Goal: Task Accomplishment & Management: Use online tool/utility

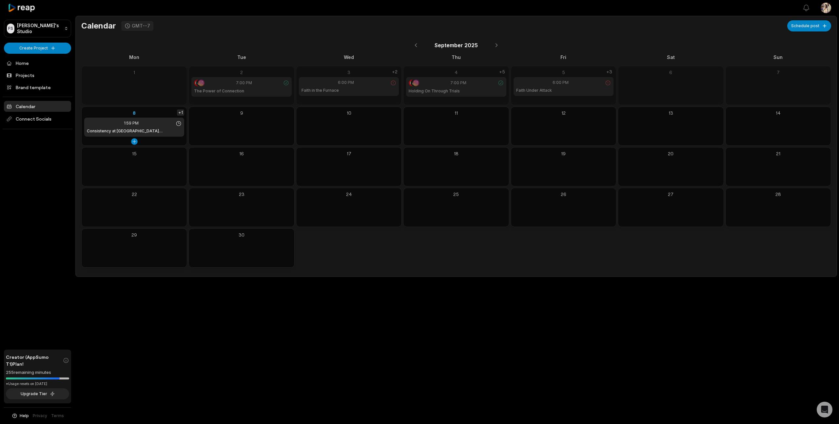
click at [183, 113] on div "+1" at bounding box center [180, 112] width 7 height 6
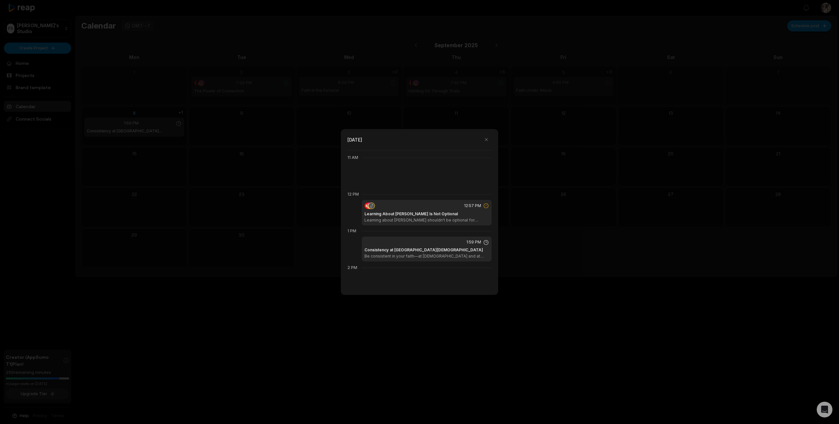
scroll to position [403, 0]
click at [450, 212] on div "Learning About [PERSON_NAME] Is Not Optional Learning about [PERSON_NAME] shoul…" at bounding box center [427, 217] width 125 height 12
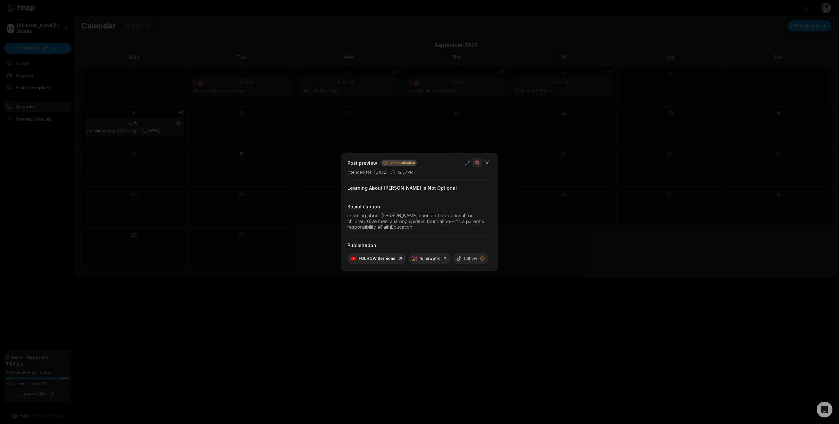
click at [477, 163] on button "button" at bounding box center [477, 162] width 9 height 9
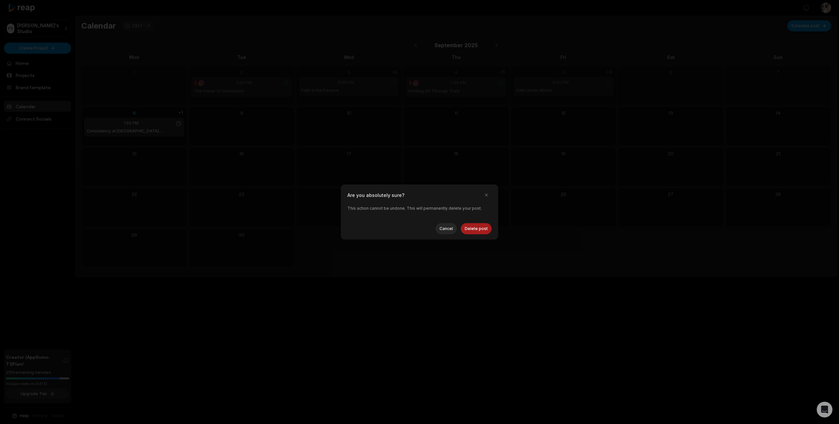
click at [477, 230] on button "Delete post" at bounding box center [476, 228] width 31 height 11
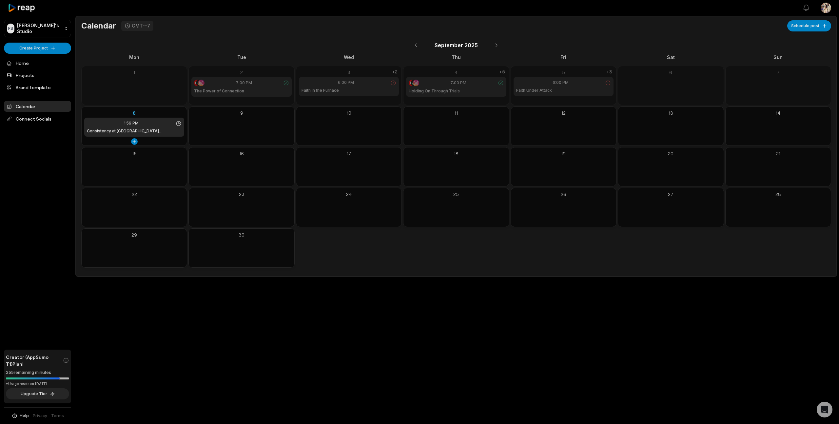
click at [165, 126] on div "1:59 PM Consistency at Home and Church" at bounding box center [134, 127] width 100 height 19
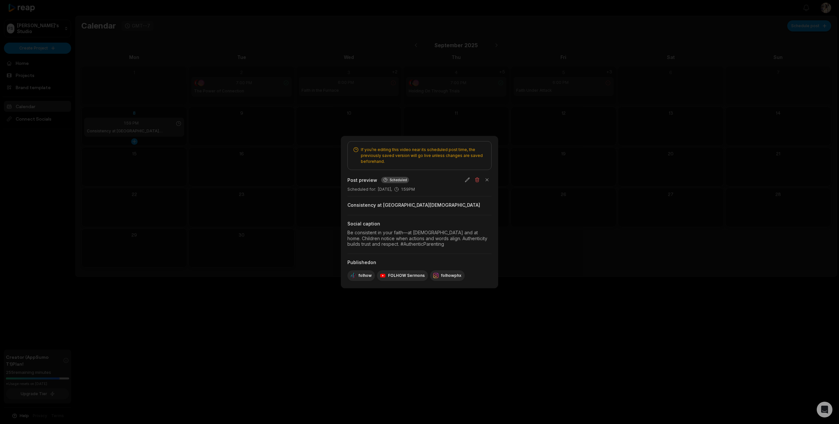
click at [165, 126] on div at bounding box center [419, 212] width 839 height 424
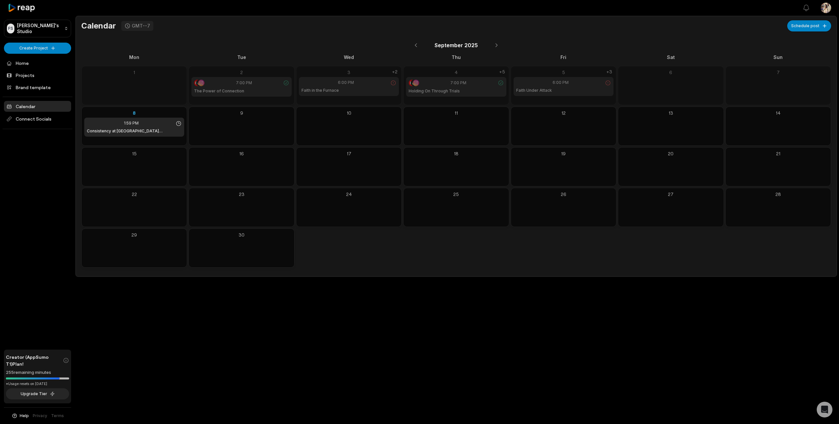
click at [29, 107] on link "Calendar" at bounding box center [37, 106] width 67 height 11
click at [160, 126] on div "1:59 PM Consistency at Home and [DEMOGRAPHIC_DATA]" at bounding box center [134, 127] width 100 height 19
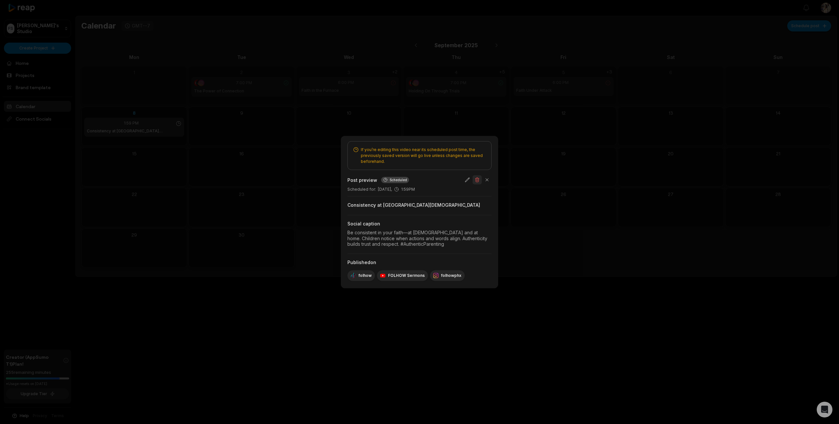
click at [476, 179] on button "button" at bounding box center [477, 179] width 9 height 9
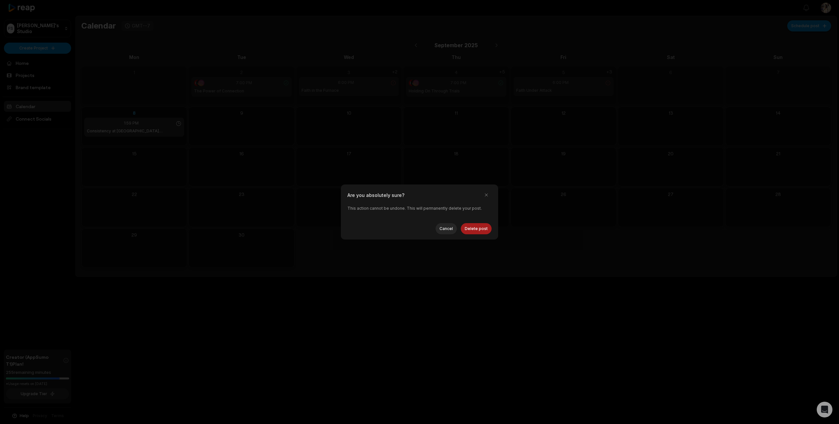
click at [476, 226] on button "Delete post" at bounding box center [476, 228] width 31 height 11
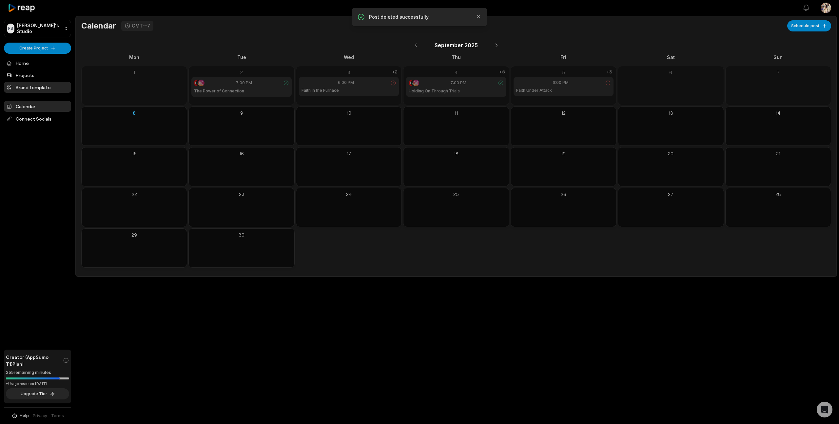
click at [28, 87] on link "Brand template" at bounding box center [37, 87] width 67 height 11
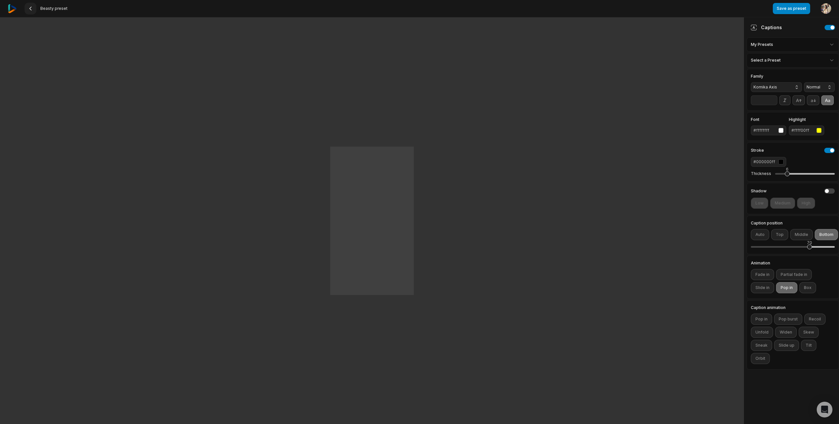
click at [31, 9] on icon at bounding box center [30, 8] width 5 height 5
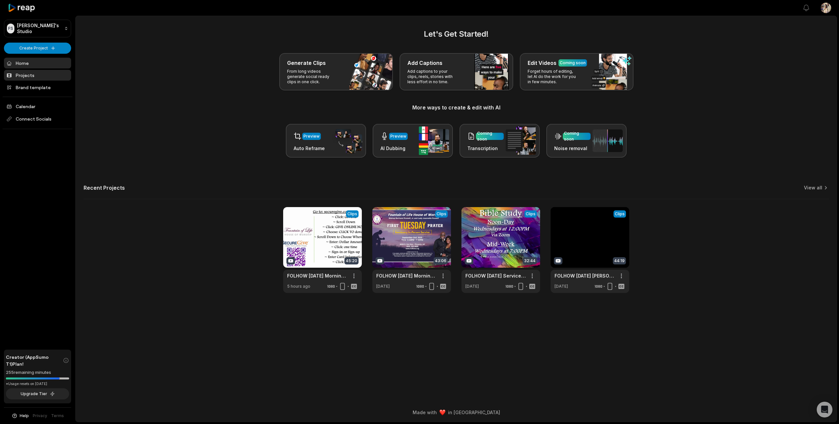
click at [25, 74] on link "Projects" at bounding box center [37, 75] width 67 height 11
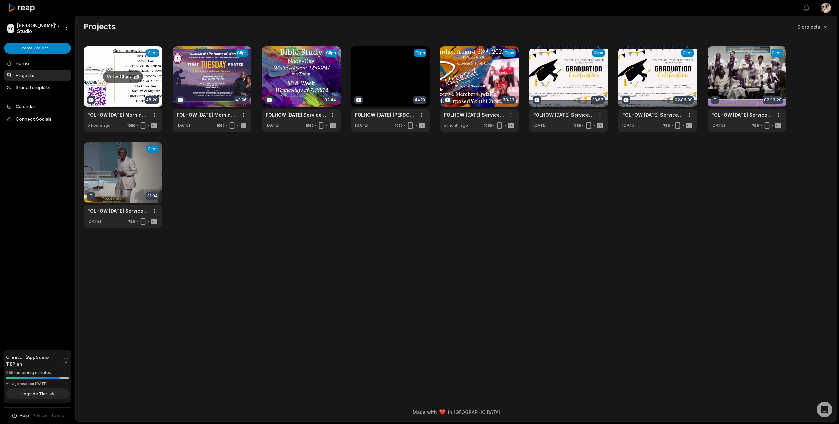
click at [111, 88] on link at bounding box center [123, 89] width 79 height 86
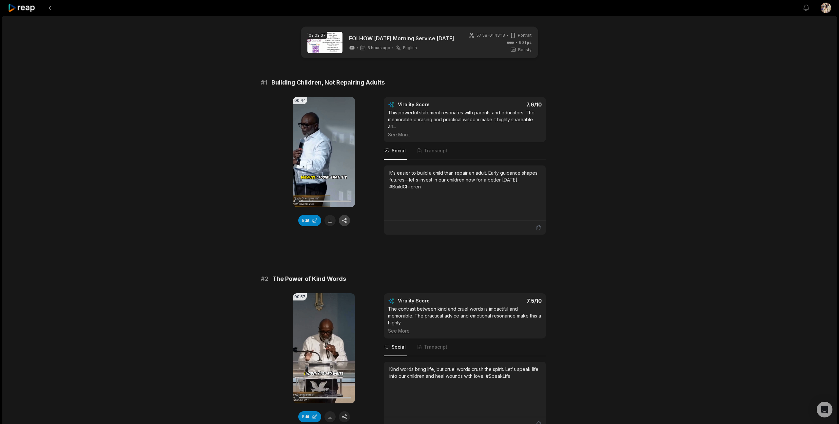
click at [344, 223] on button "button" at bounding box center [344, 220] width 11 height 11
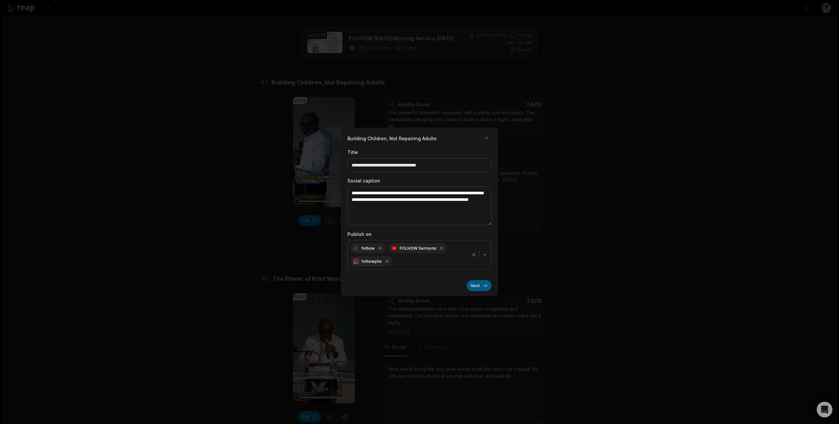
click at [475, 283] on button "Next" at bounding box center [479, 285] width 25 height 11
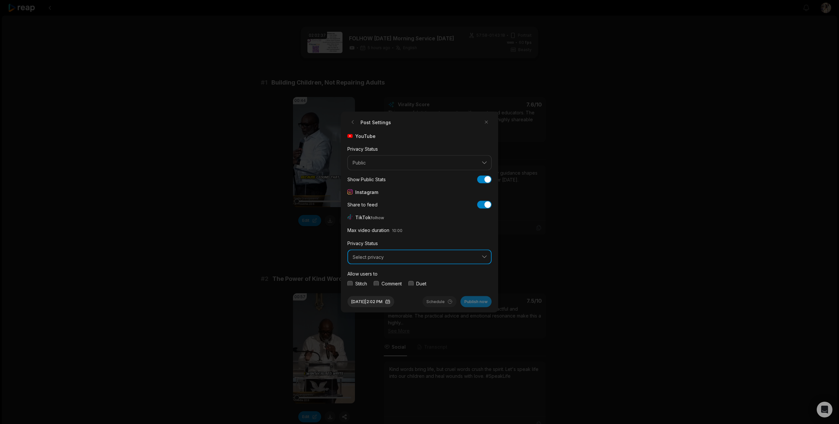
click at [459, 256] on span "Select privacy" at bounding box center [415, 257] width 125 height 6
click at [437, 272] on p "Public To Everyone" at bounding box center [420, 274] width 136 height 7
click at [349, 284] on button "button" at bounding box center [349, 283] width 5 height 5
click at [379, 282] on button "button" at bounding box center [376, 283] width 5 height 5
click at [411, 283] on button "button" at bounding box center [410, 283] width 5 height 5
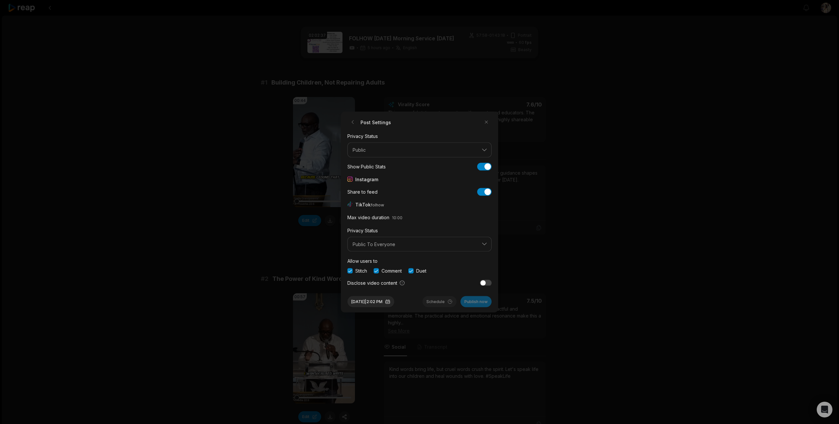
scroll to position [25, 0]
click at [351, 283] on button "button" at bounding box center [349, 282] width 5 height 5
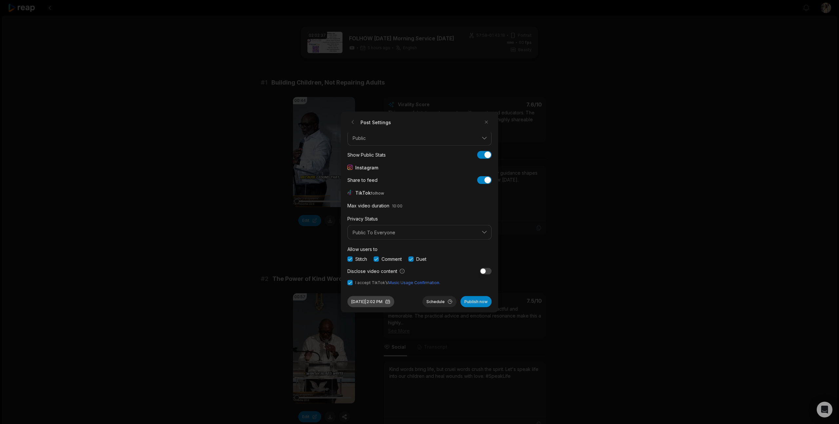
click at [365, 305] on button "Sep 8, 2025 | 2:02 PM" at bounding box center [370, 301] width 47 height 11
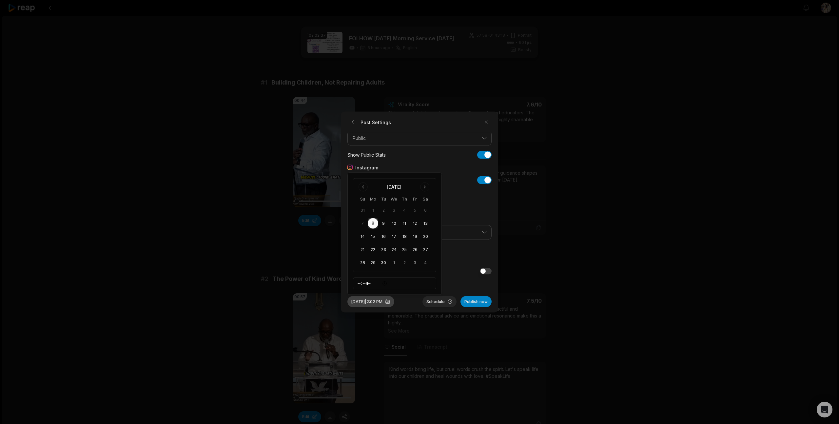
click at [385, 301] on button "Sep 8, 2025 | 2:02 PM" at bounding box center [370, 301] width 47 height 11
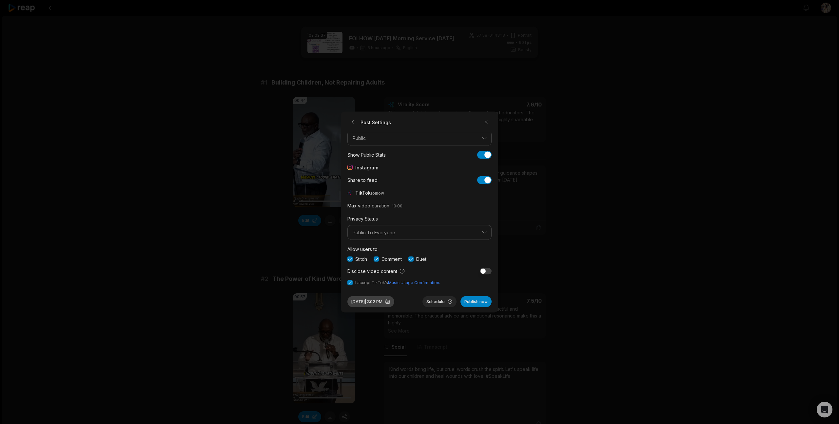
click at [385, 301] on button "Sep 8, 2025 | 2:02 PM" at bounding box center [370, 301] width 47 height 11
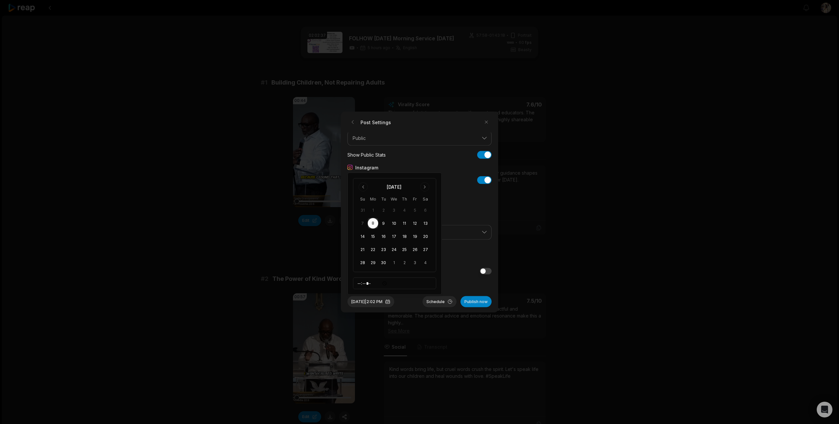
click at [467, 275] on div "YouTube Privacy Status Public Show Public Stats Show Public Stats Instagram Sha…" at bounding box center [419, 209] width 144 height 153
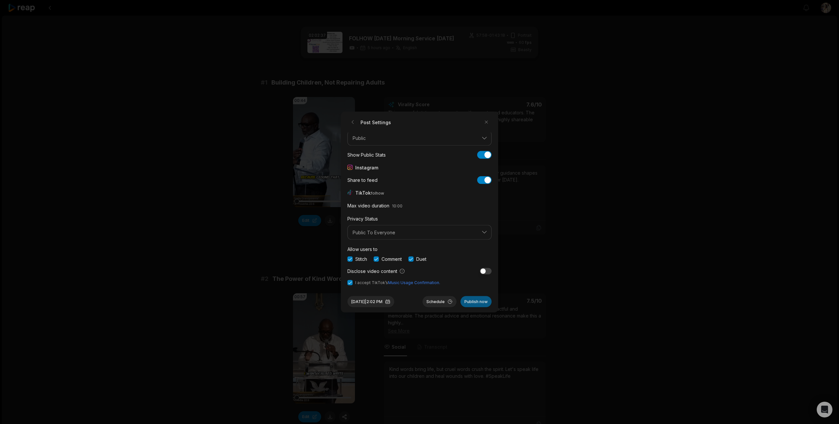
click at [472, 303] on button "Publish now" at bounding box center [476, 301] width 31 height 11
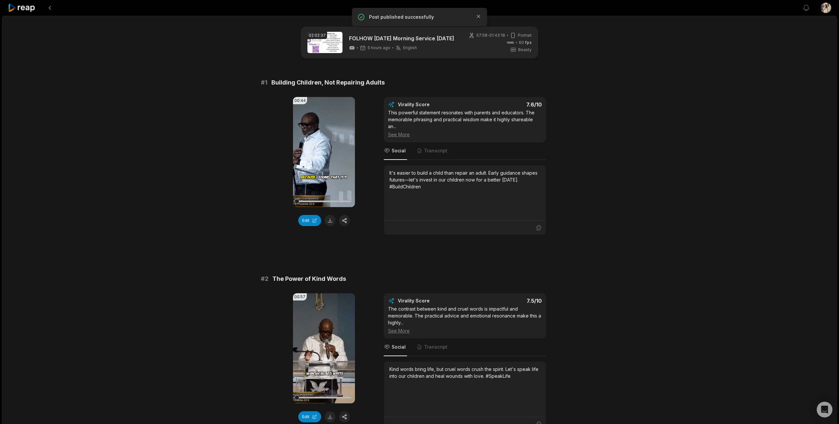
click at [30, 10] on icon at bounding box center [22, 8] width 28 height 9
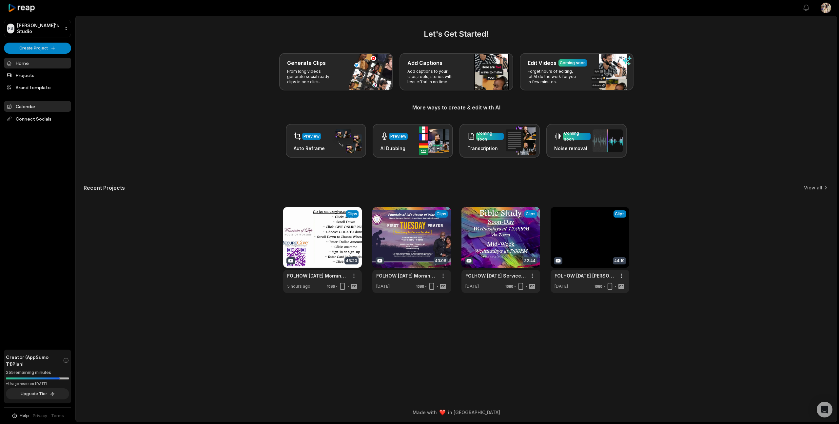
click at [31, 106] on link "Calendar" at bounding box center [37, 106] width 67 height 11
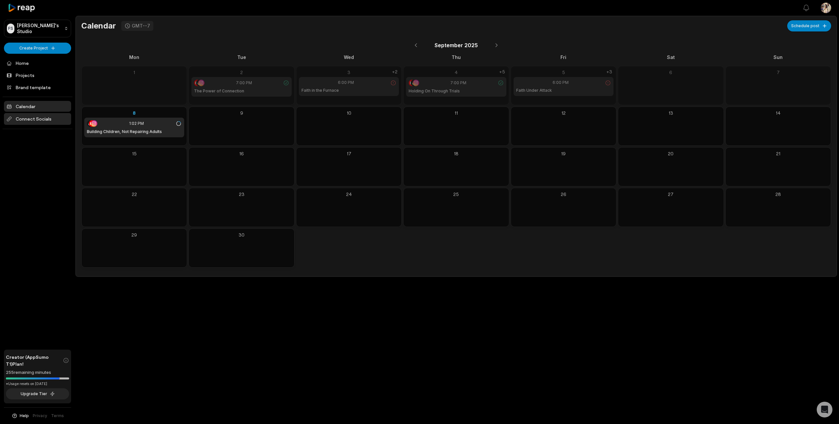
click at [34, 118] on span "Connect Socials" at bounding box center [37, 119] width 67 height 12
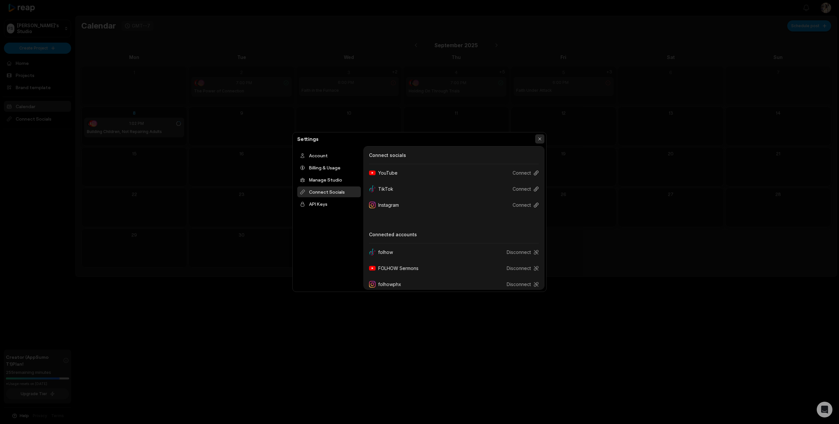
click at [537, 139] on button "button" at bounding box center [539, 138] width 9 height 9
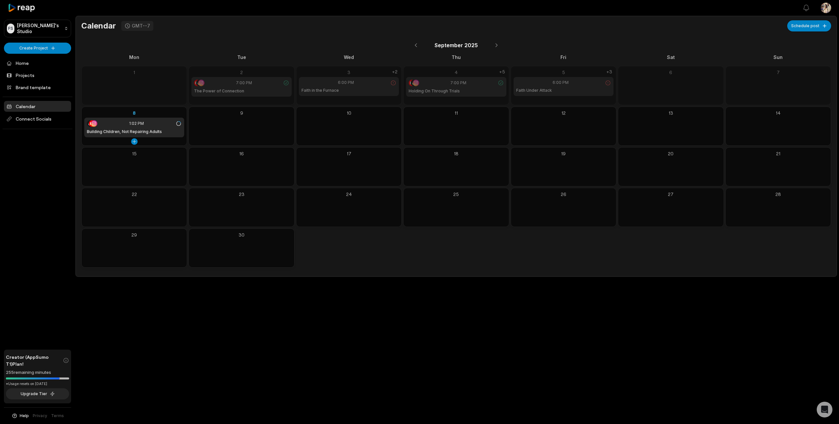
click at [145, 131] on h1 "Building Children, Not Repairing Adults" at bounding box center [124, 132] width 75 height 6
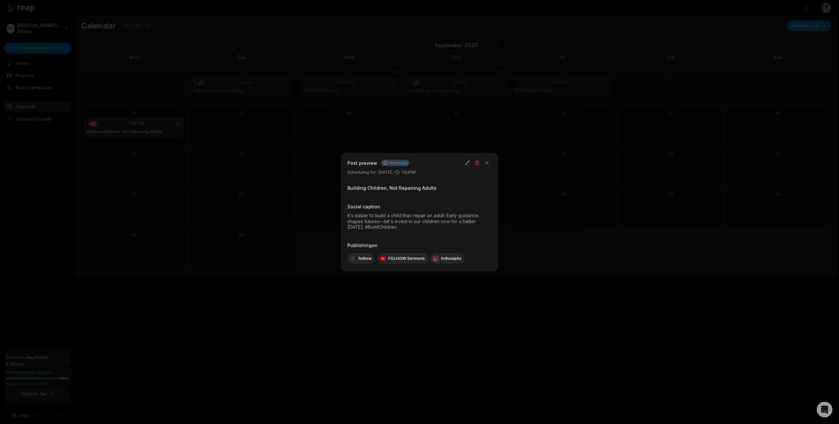
click at [245, 123] on div at bounding box center [419, 212] width 839 height 424
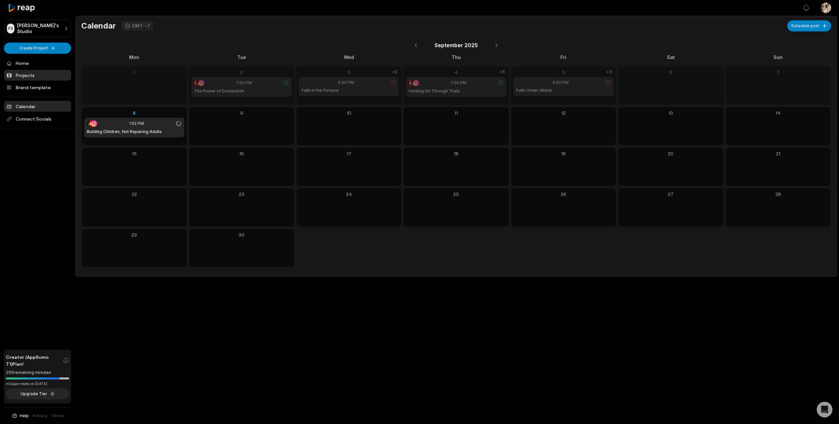
click at [24, 76] on link "Projects" at bounding box center [37, 75] width 67 height 11
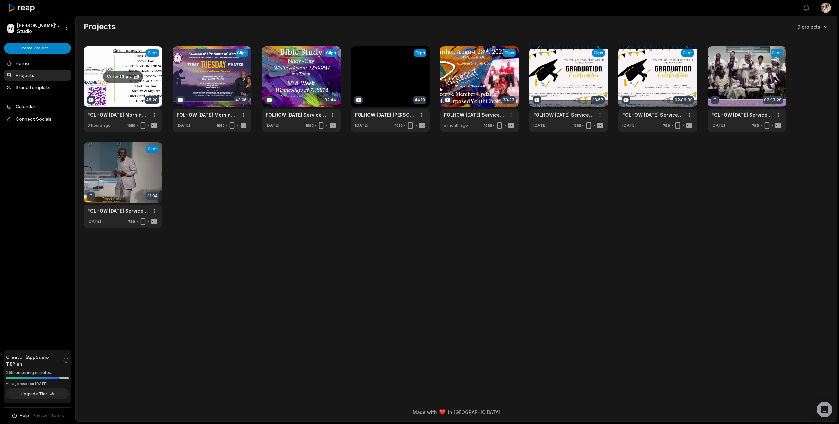
click at [113, 93] on link at bounding box center [123, 89] width 79 height 86
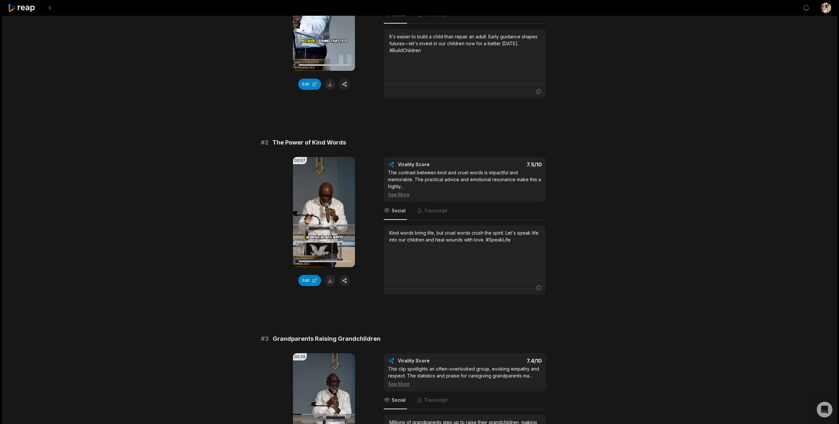
scroll to position [137, 0]
click at [324, 213] on icon at bounding box center [324, 211] width 5 height 6
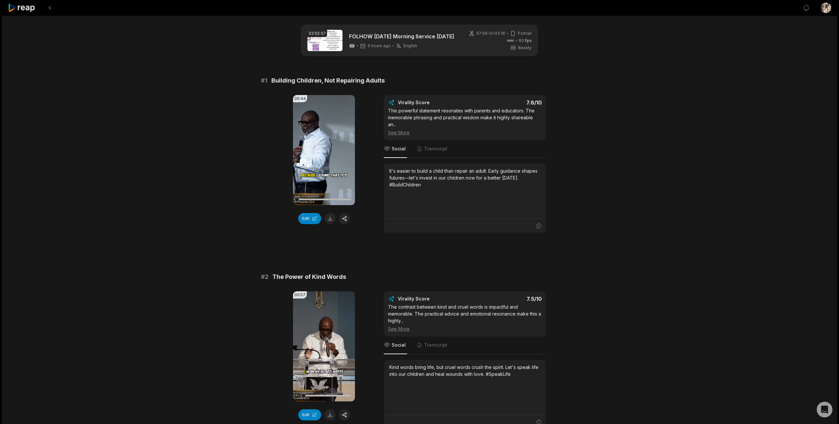
scroll to position [0, 0]
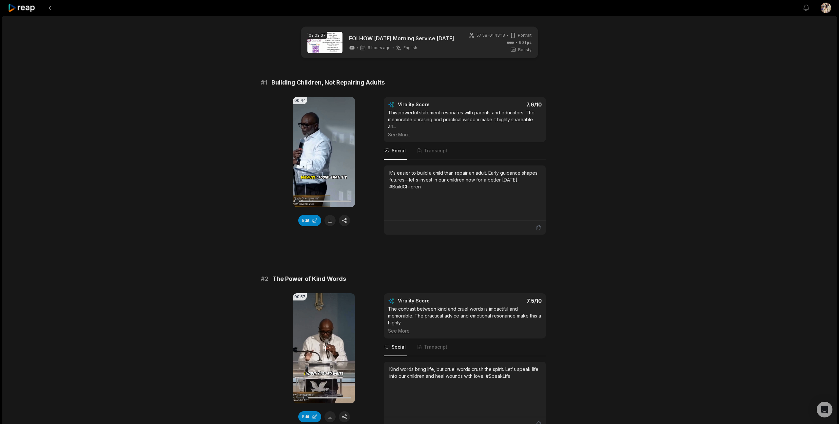
click at [324, 347] on icon at bounding box center [324, 349] width 8 height 8
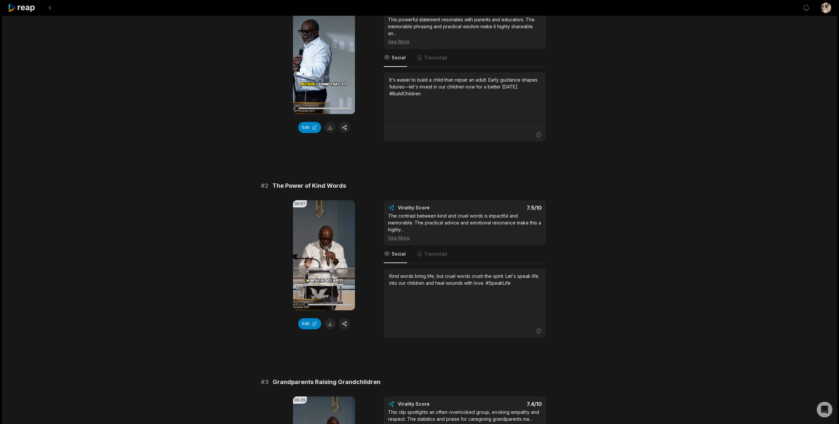
scroll to position [95, 0]
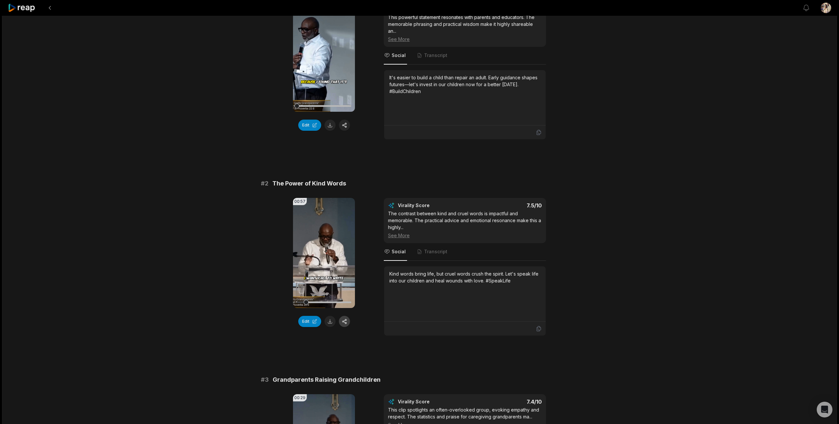
click at [345, 327] on button "button" at bounding box center [344, 321] width 11 height 11
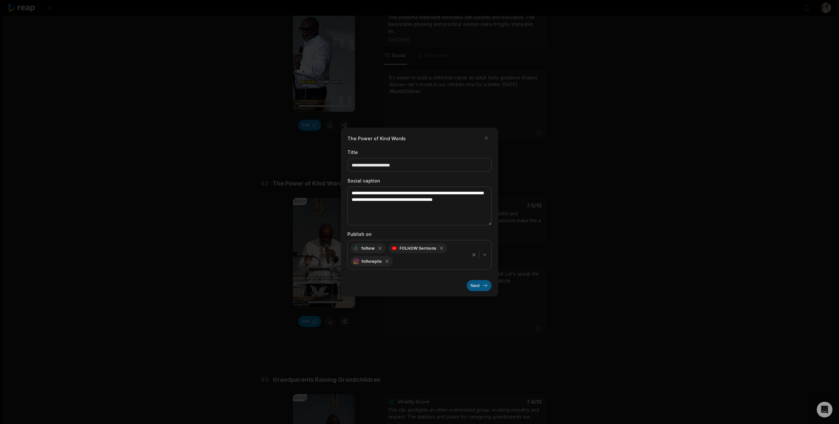
click at [485, 285] on button "Next" at bounding box center [479, 285] width 25 height 11
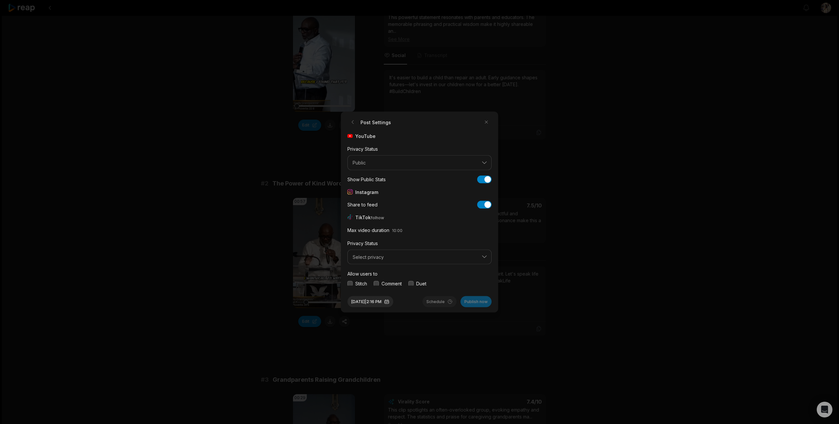
click at [350, 285] on button "button" at bounding box center [349, 283] width 5 height 5
click at [376, 284] on button "button" at bounding box center [376, 283] width 5 height 5
click at [415, 285] on div "Duet" at bounding box center [417, 283] width 18 height 7
click at [413, 285] on button "button" at bounding box center [410, 283] width 5 height 5
click at [406, 261] on button "Select privacy" at bounding box center [419, 256] width 144 height 15
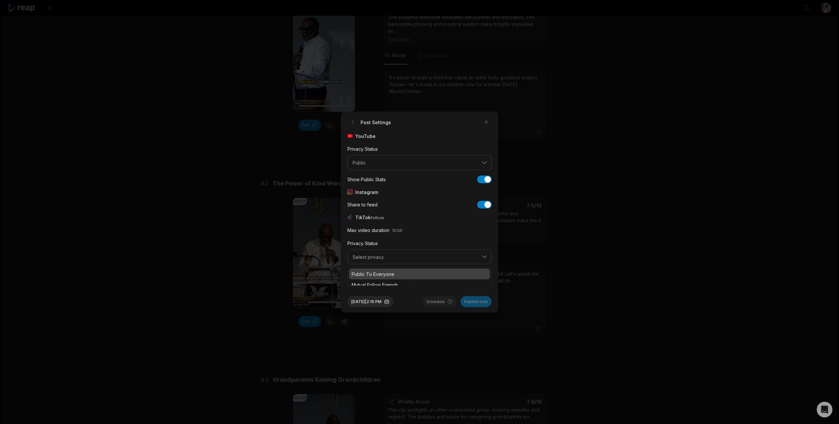
click at [395, 273] on p "Public To Everyone" at bounding box center [420, 274] width 136 height 7
click at [361, 302] on button "Sep 8, 2025 | 2:16 PM" at bounding box center [370, 301] width 46 height 11
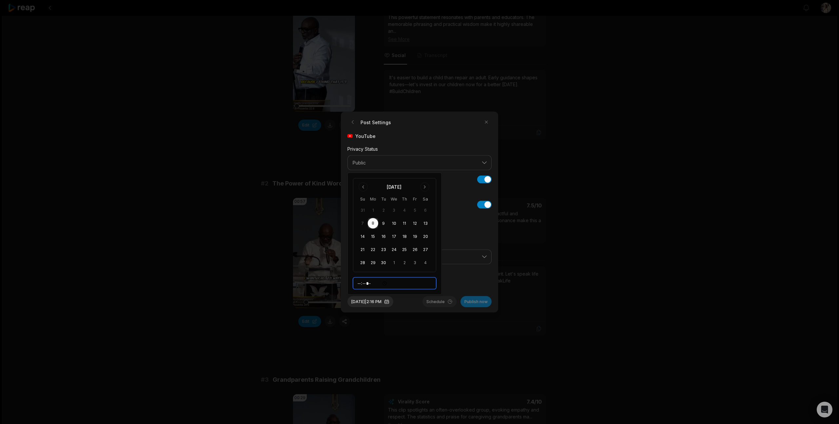
click at [369, 283] on input "*****" at bounding box center [394, 284] width 83 height 12
type input "*****"
click at [426, 311] on div "Post Settings YouTube Privacy Status Public Show Public Stats Show Public Stats…" at bounding box center [419, 212] width 157 height 201
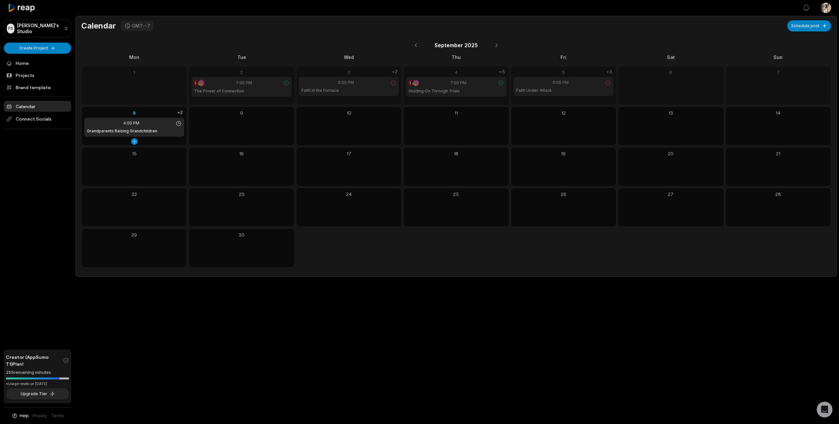
click at [160, 113] on div "8" at bounding box center [134, 112] width 100 height 7
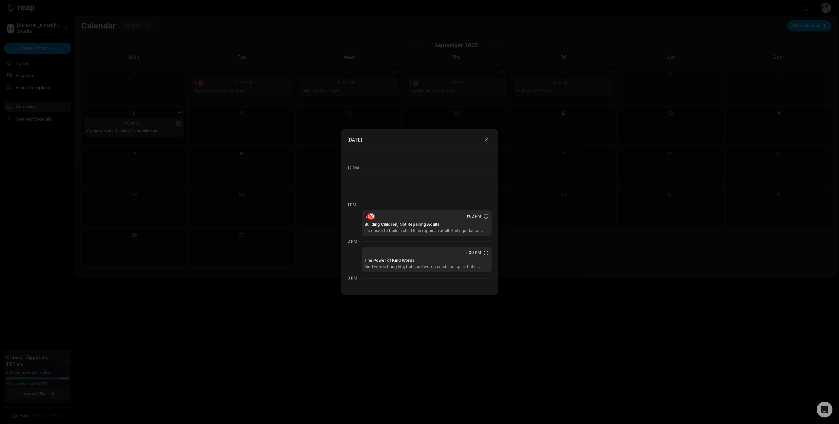
scroll to position [504, 0]
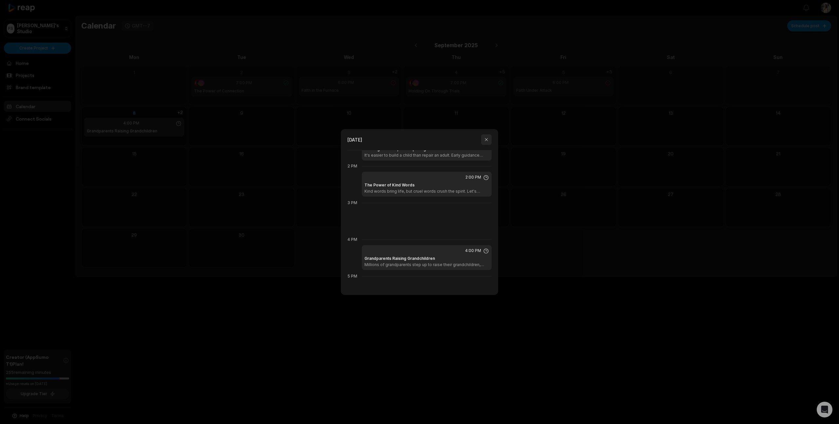
click at [486, 139] on button "button" at bounding box center [486, 139] width 10 height 10
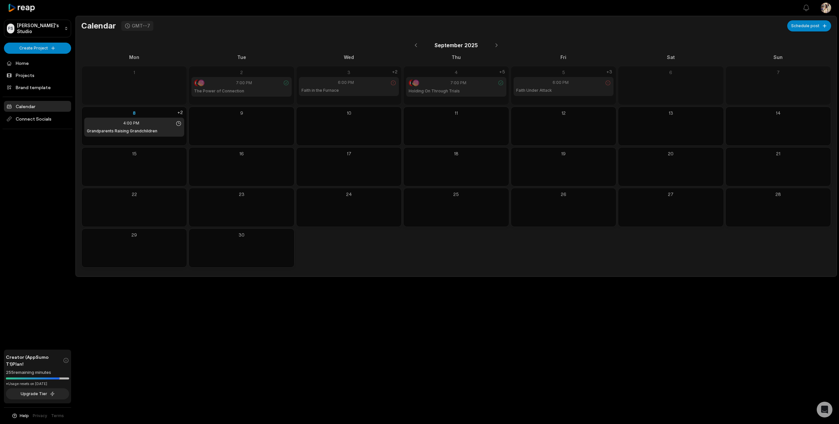
click at [44, 210] on div "FS [PERSON_NAME]'s Studio Create Project Home Projects Brand template Calendar …" at bounding box center [37, 212] width 75 height 424
click at [20, 72] on link "Projects" at bounding box center [37, 75] width 67 height 11
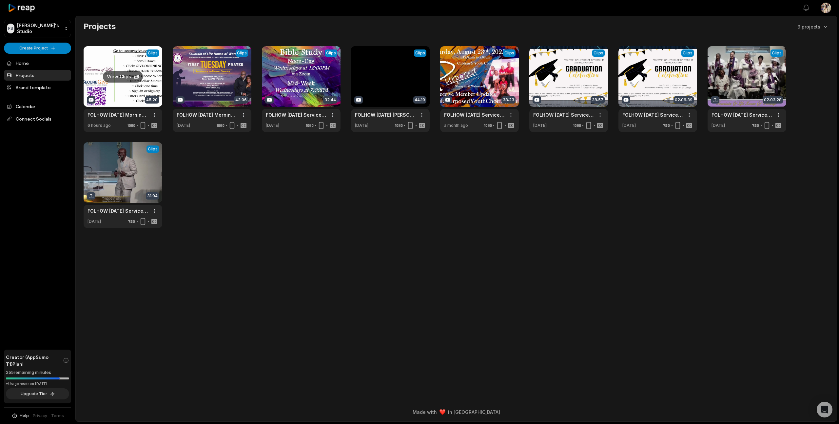
click at [128, 86] on link at bounding box center [123, 89] width 79 height 86
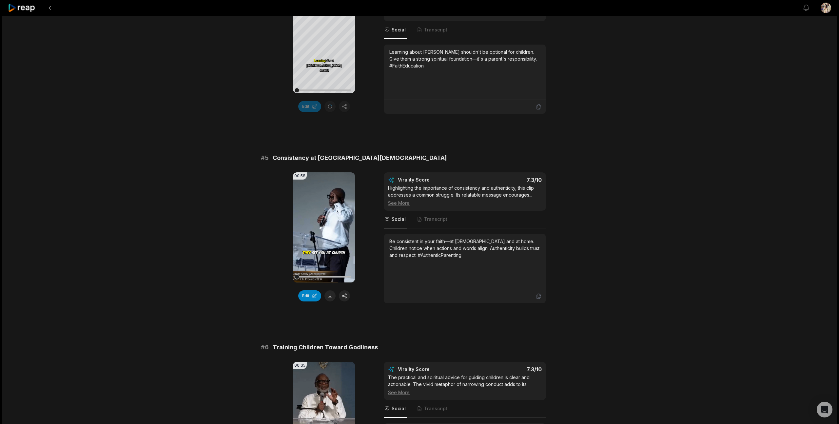
scroll to position [699, 0]
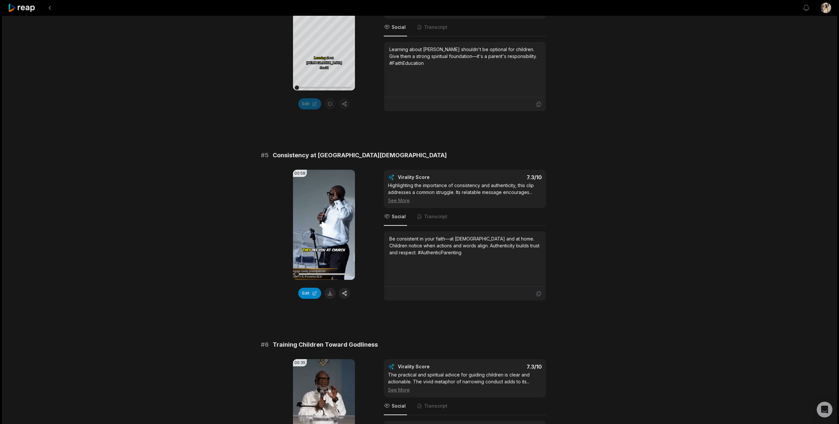
click at [323, 228] on icon at bounding box center [324, 225] width 5 height 6
click at [323, 227] on icon at bounding box center [324, 225] width 3 height 4
click at [345, 294] on button "button" at bounding box center [344, 293] width 11 height 11
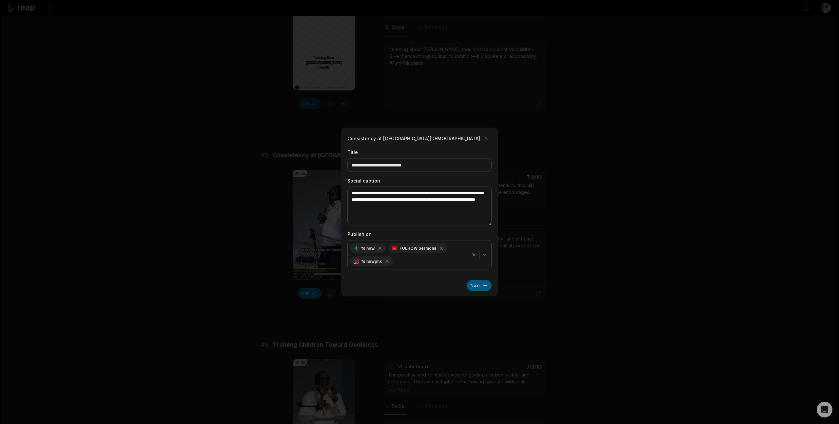
click at [477, 287] on button "Next" at bounding box center [479, 285] width 25 height 11
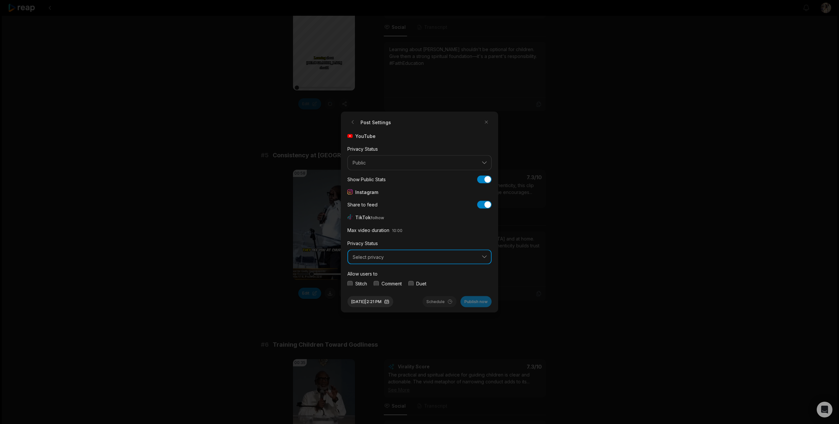
click at [371, 259] on span "Select privacy" at bounding box center [415, 257] width 125 height 6
click at [368, 273] on p "Public To Everyone" at bounding box center [420, 274] width 136 height 7
click at [348, 282] on button "button" at bounding box center [349, 283] width 5 height 5
click at [375, 282] on button "button" at bounding box center [376, 283] width 5 height 5
click at [414, 285] on button "button" at bounding box center [410, 283] width 5 height 5
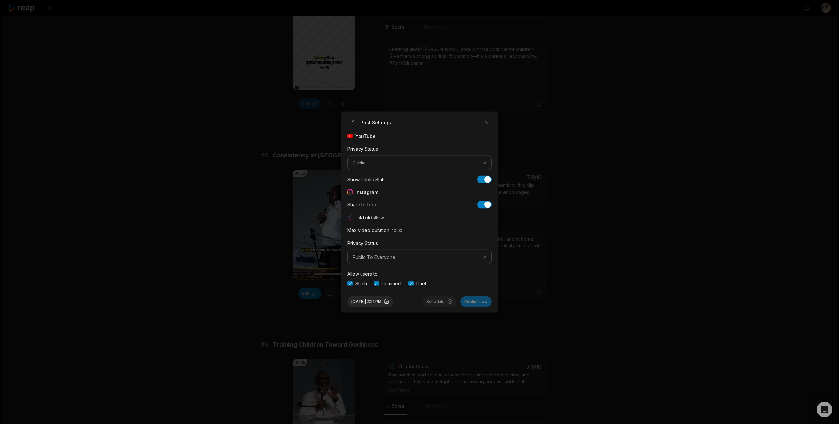
scroll to position [25, 0]
click at [351, 283] on button "button" at bounding box center [349, 282] width 5 height 5
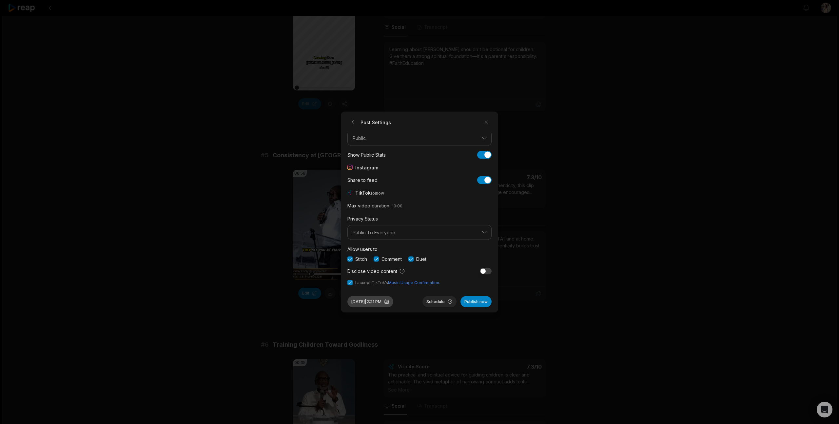
click at [364, 301] on button "Sep 8, 2025 | 2:21 PM" at bounding box center [370, 301] width 46 height 11
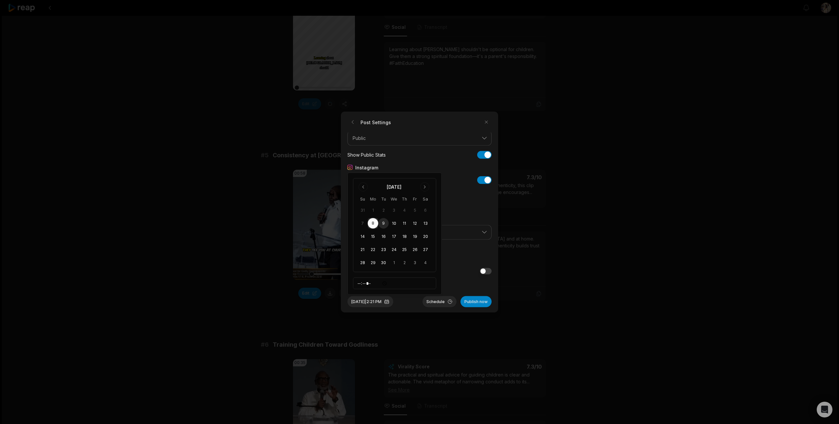
click at [383, 224] on button "9" at bounding box center [383, 223] width 10 height 10
click at [360, 284] on input "*****" at bounding box center [394, 284] width 83 height 12
type input "*****"
click at [434, 300] on button "Schedule" at bounding box center [440, 301] width 34 height 11
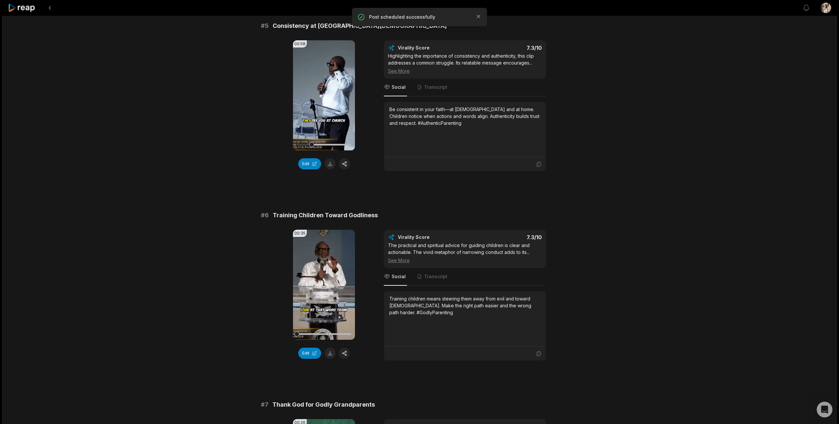
scroll to position [830, 0]
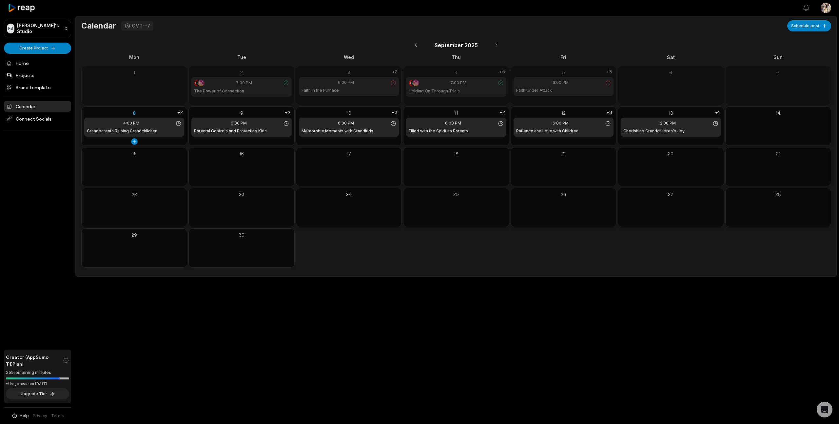
click at [134, 112] on div "8" at bounding box center [134, 112] width 100 height 7
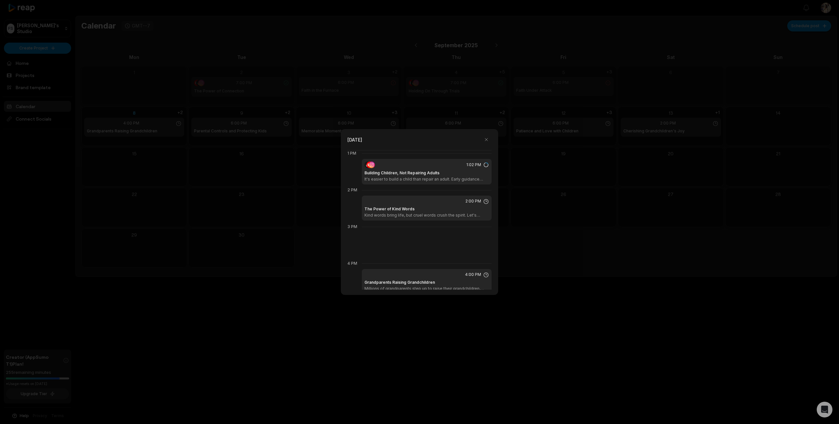
scroll to position [478, 0]
